Goal: Information Seeking & Learning: Learn about a topic

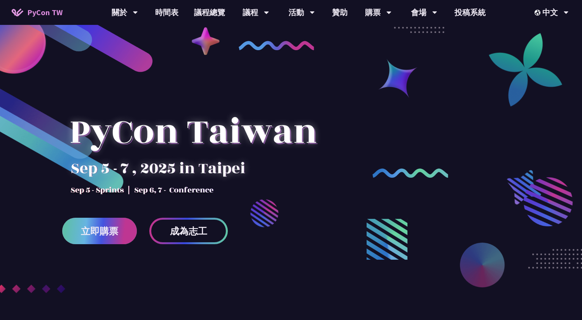
click at [114, 238] on link "立即購票" at bounding box center [99, 231] width 75 height 26
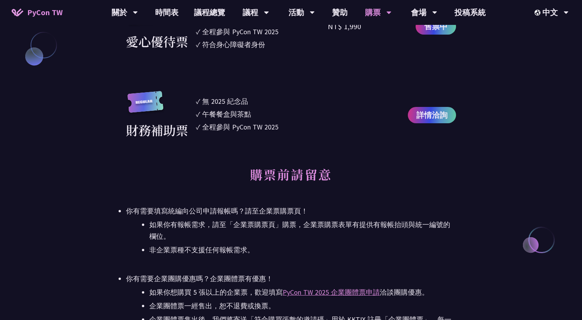
scroll to position [1032, 0]
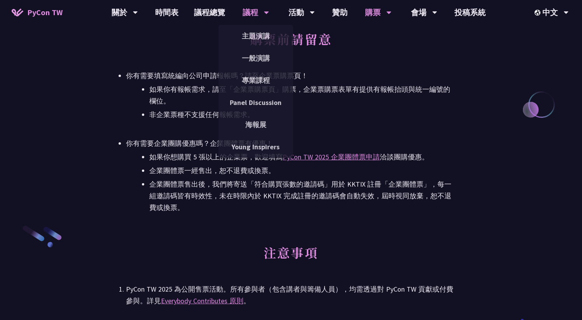
click at [138, 17] on div "議程" at bounding box center [125, 12] width 26 height 25
click at [248, 39] on link "主題演講" at bounding box center [255, 36] width 75 height 18
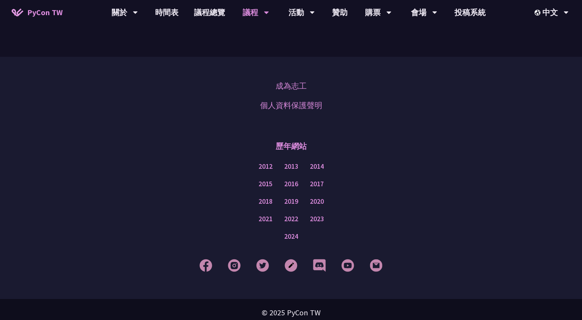
scroll to position [1258, 0]
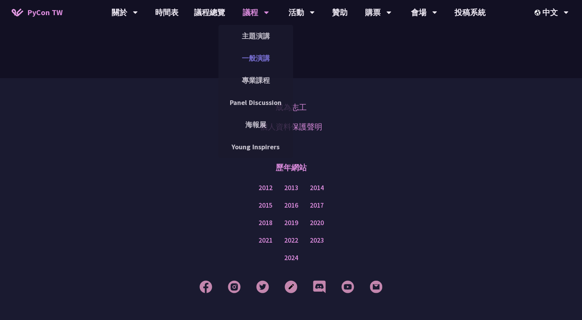
click at [258, 59] on link "一般演講" at bounding box center [255, 58] width 75 height 18
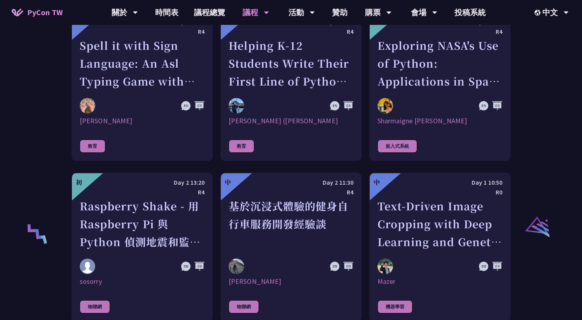
scroll to position [1420, 0]
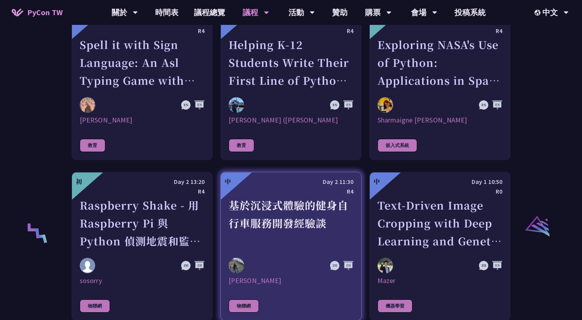
click at [247, 200] on div "基於沉浸式體驗的健身自行車服務開發經驗談" at bounding box center [290, 223] width 125 height 54
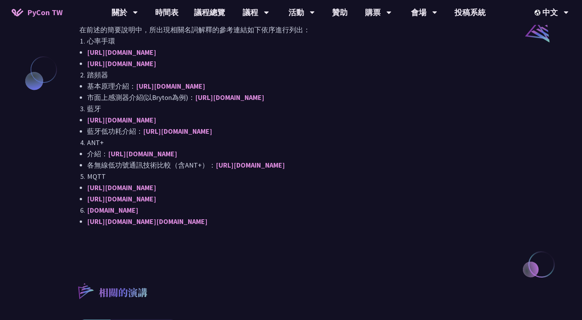
scroll to position [656, 0]
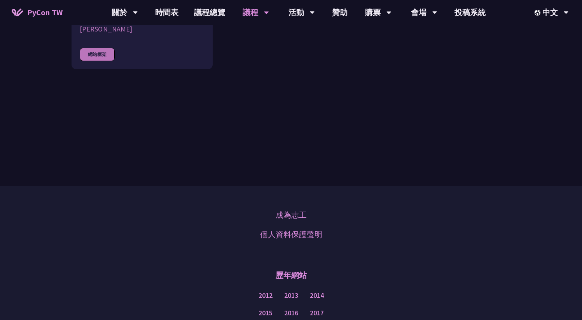
scroll to position [2599, 0]
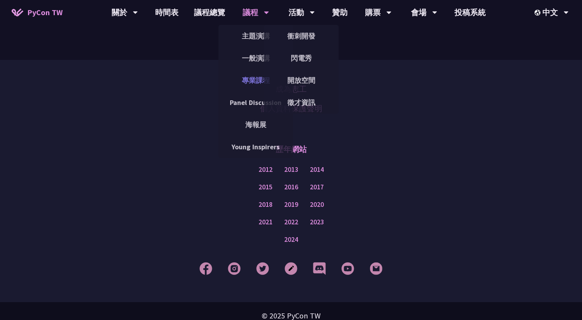
click at [258, 84] on link "專業課程" at bounding box center [255, 80] width 75 height 18
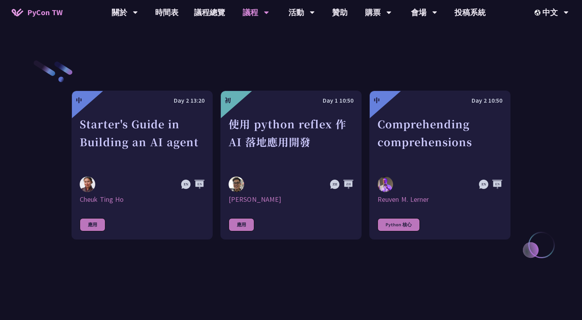
scroll to position [276, 0]
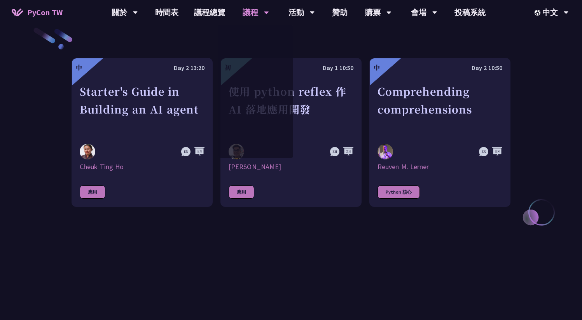
click at [223, 300] on div "專業課程 專業課程（Tutorial）是 PyCon [GEOGRAPHIC_DATA] 的一部分，只要有購票都有資格參與；專業課程的時間為 90 分鐘。議程…" at bounding box center [291, 23] width 582 height 599
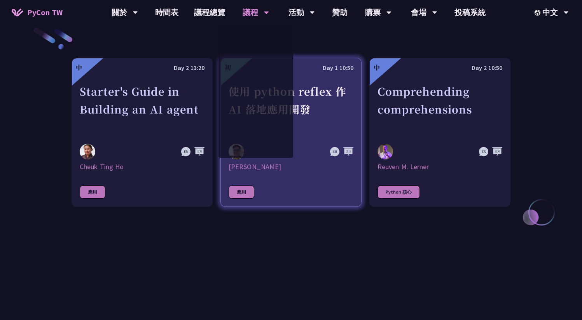
click at [245, 165] on div "[PERSON_NAME]" at bounding box center [290, 166] width 125 height 9
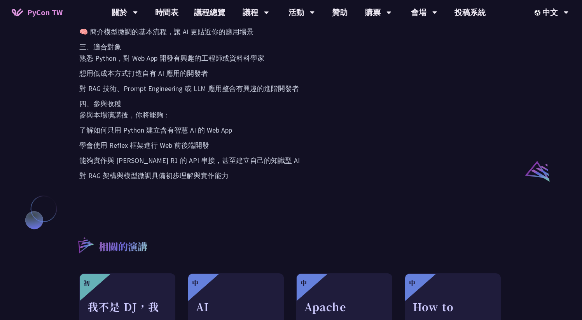
scroll to position [524, 0]
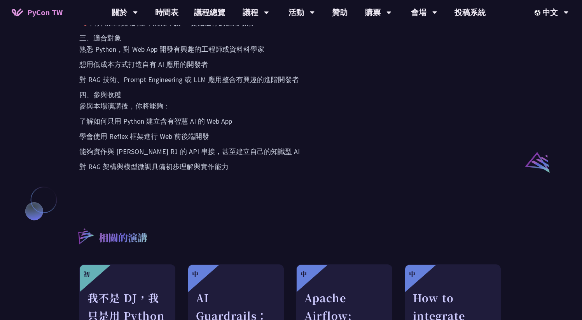
scroll to position [276, 0]
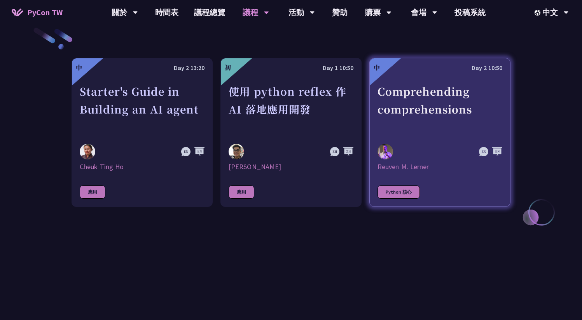
click at [394, 165] on div "Reuven M. Lerner" at bounding box center [439, 166] width 125 height 9
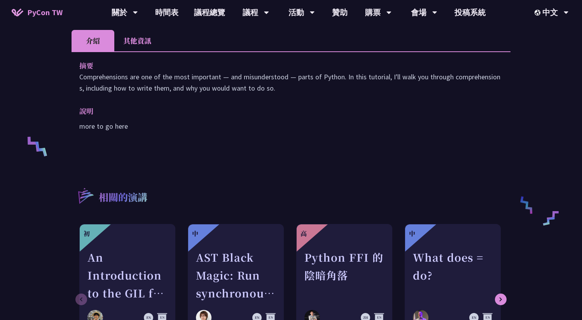
scroll to position [305, 0]
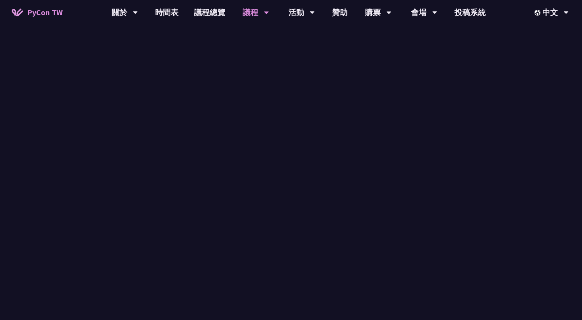
scroll to position [276, 0]
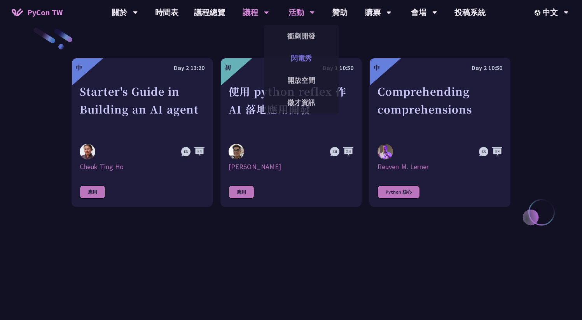
click at [293, 56] on link "閃電秀" at bounding box center [301, 58] width 75 height 18
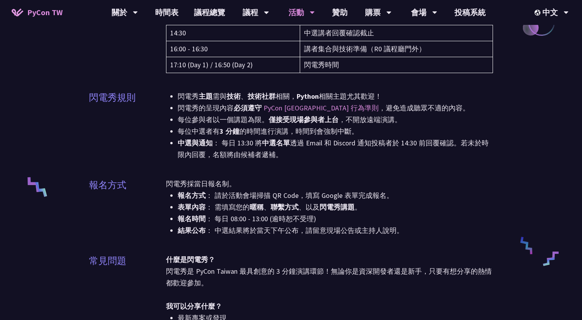
scroll to position [295, 0]
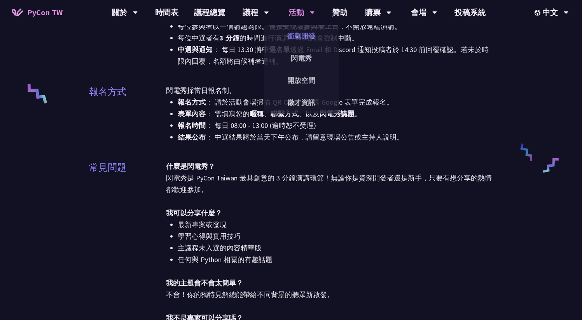
click at [294, 38] on link "衝刺開發" at bounding box center [301, 36] width 75 height 18
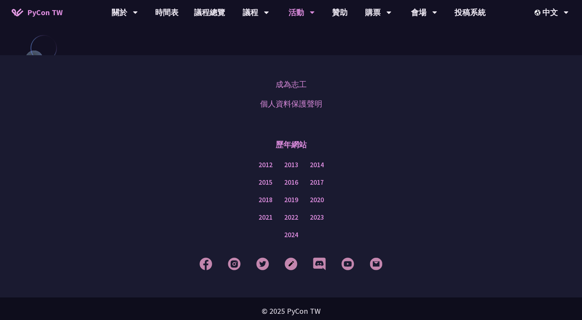
scroll to position [712, 0]
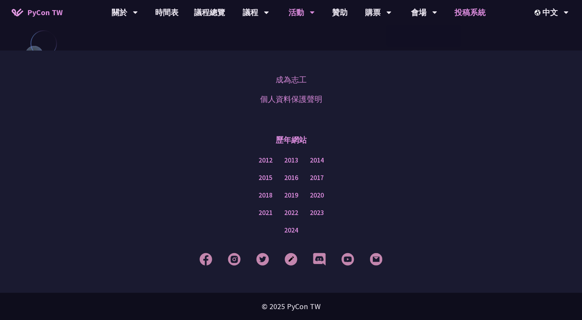
click at [467, 19] on link "投稿系統" at bounding box center [469, 12] width 47 height 25
click at [197, 8] on link "議程總覽" at bounding box center [209, 12] width 47 height 25
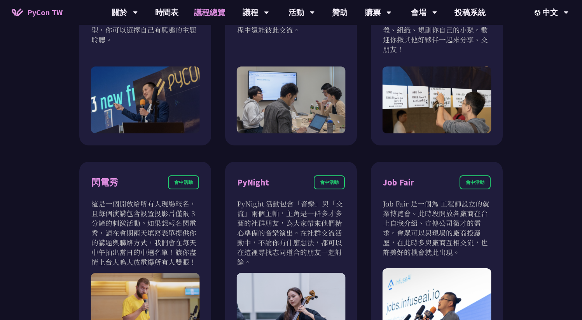
scroll to position [634, 0]
